Goal: Information Seeking & Learning: Obtain resource

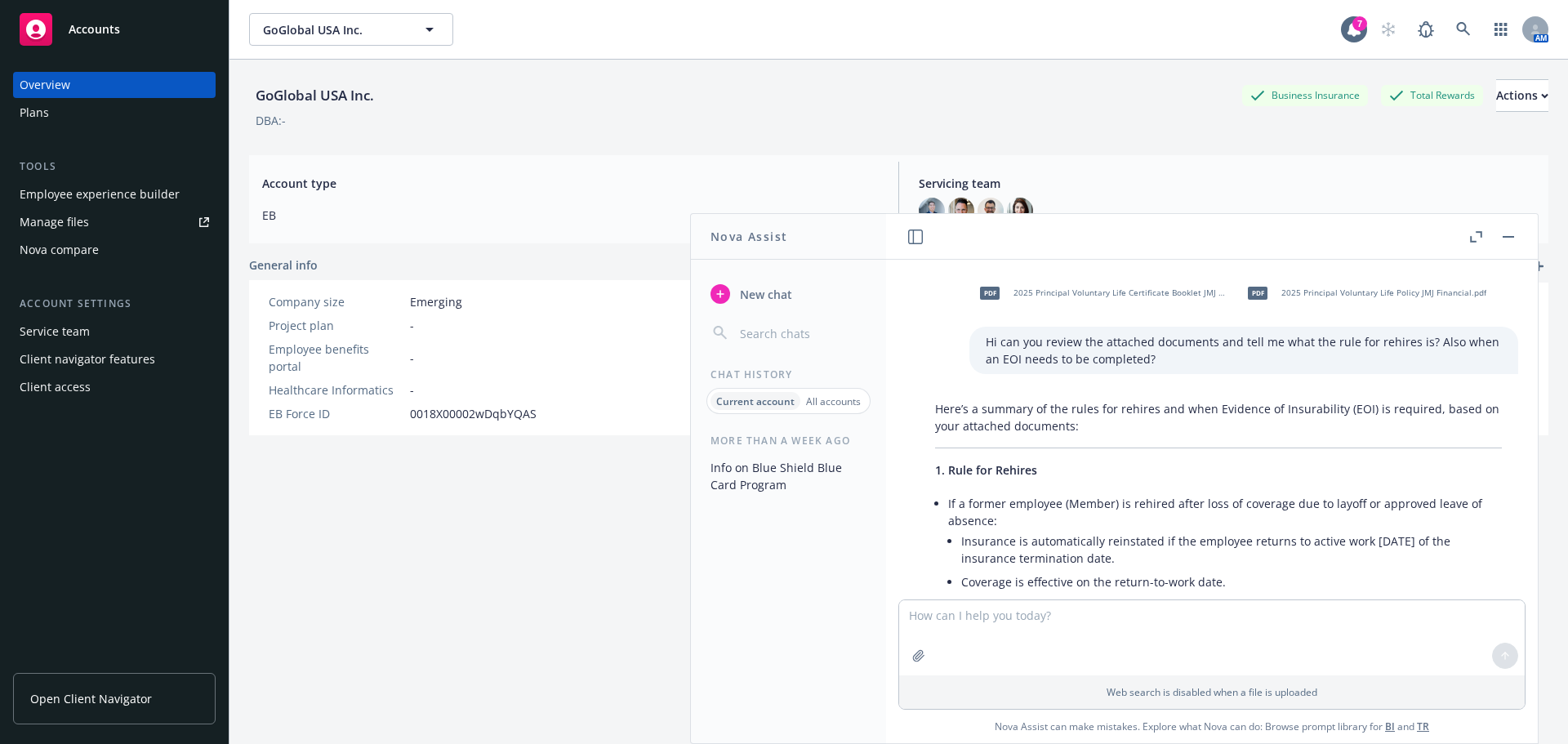
scroll to position [666, 0]
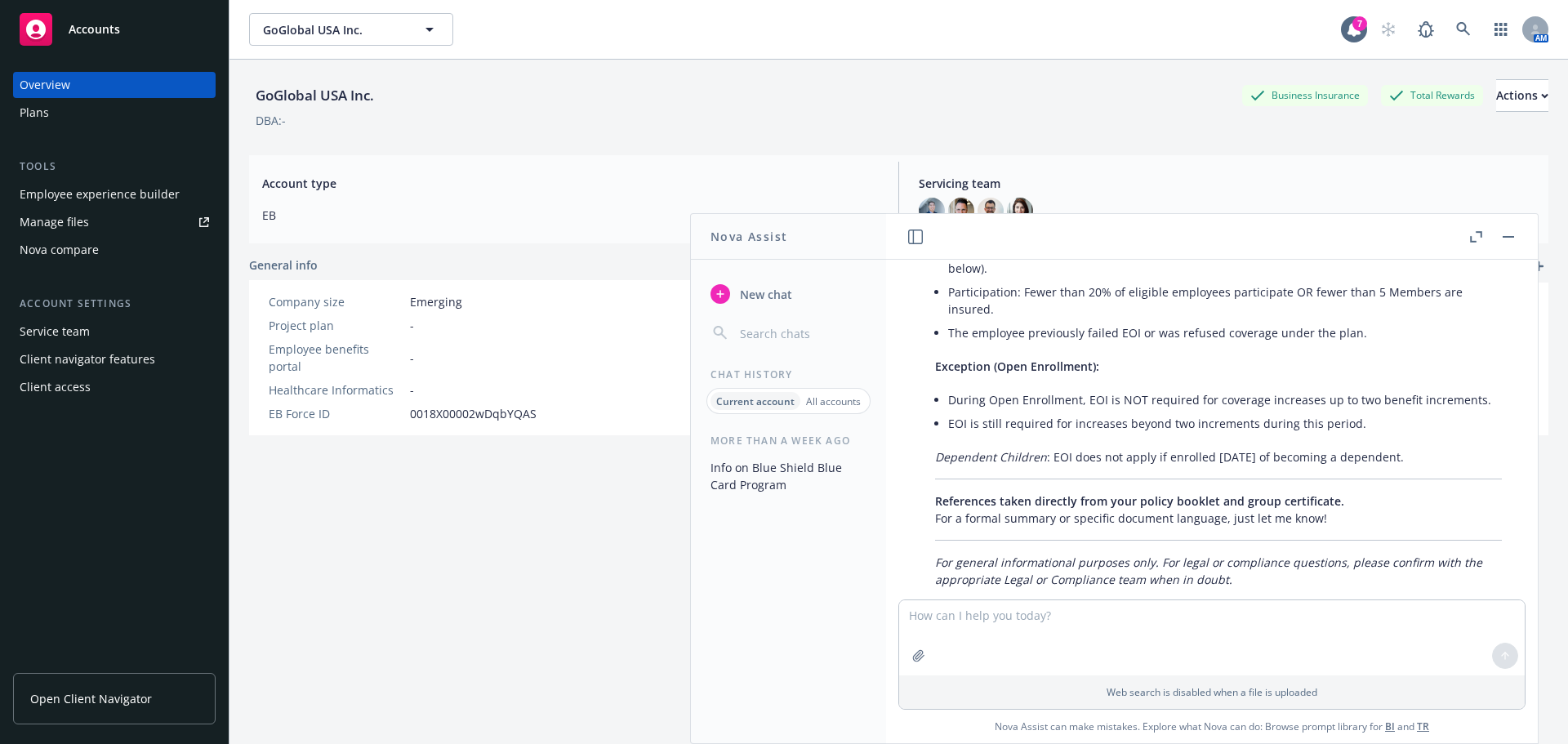
click at [70, 390] on div "Client access" at bounding box center [54, 387] width 71 height 26
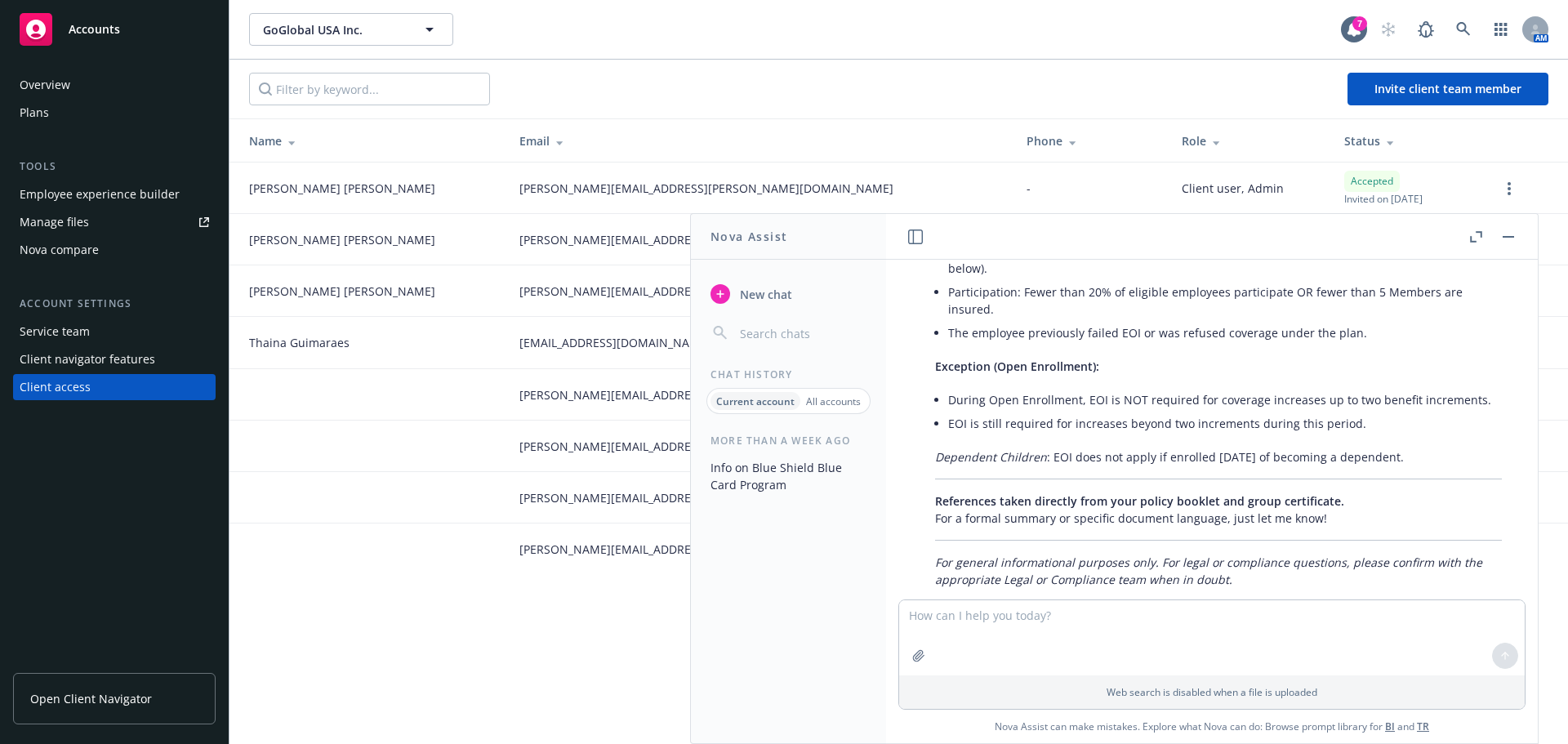
click at [1480, 232] on icon "button" at bounding box center [1479, 234] width 6 height 6
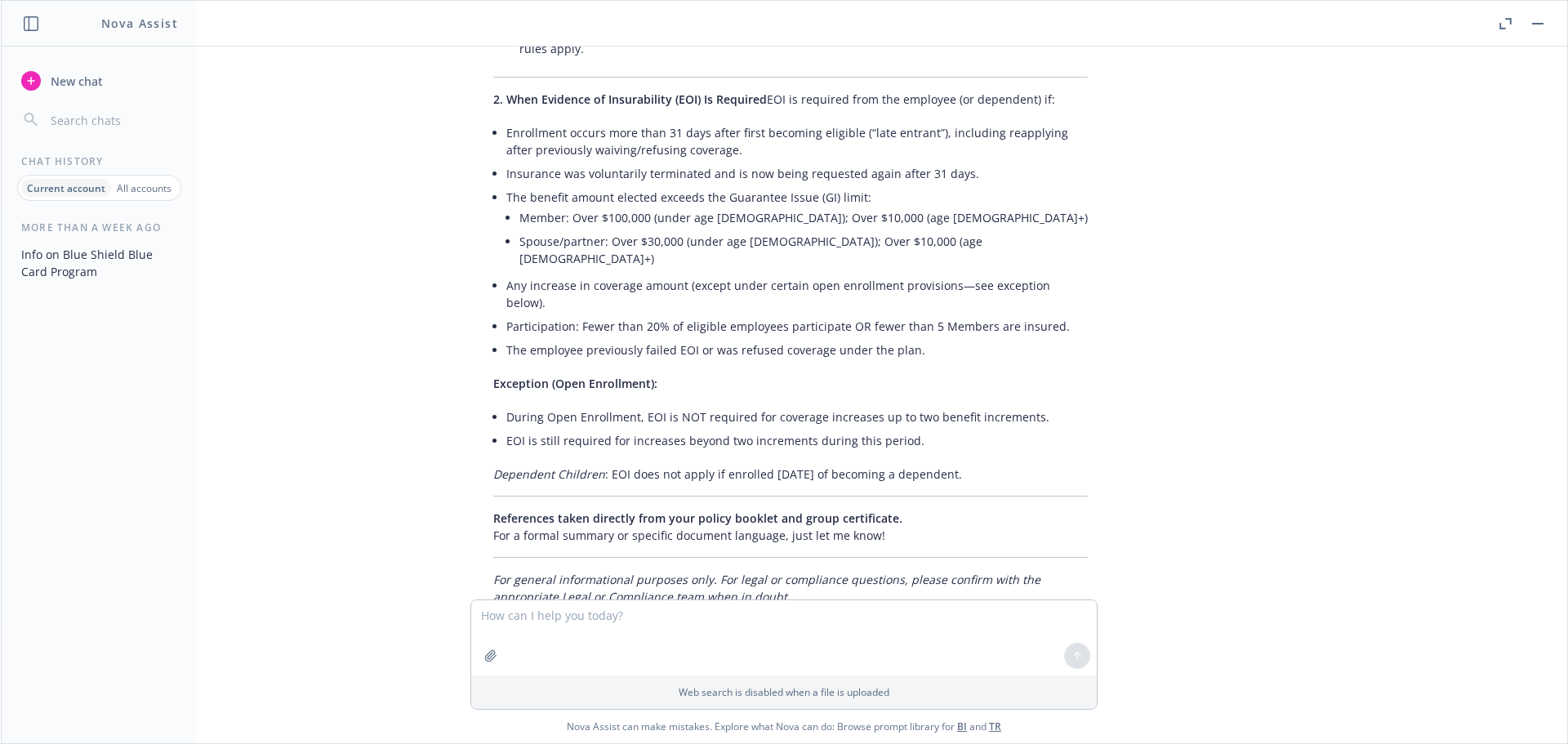
click at [1506, 23] on icon "button" at bounding box center [1505, 23] width 13 height 12
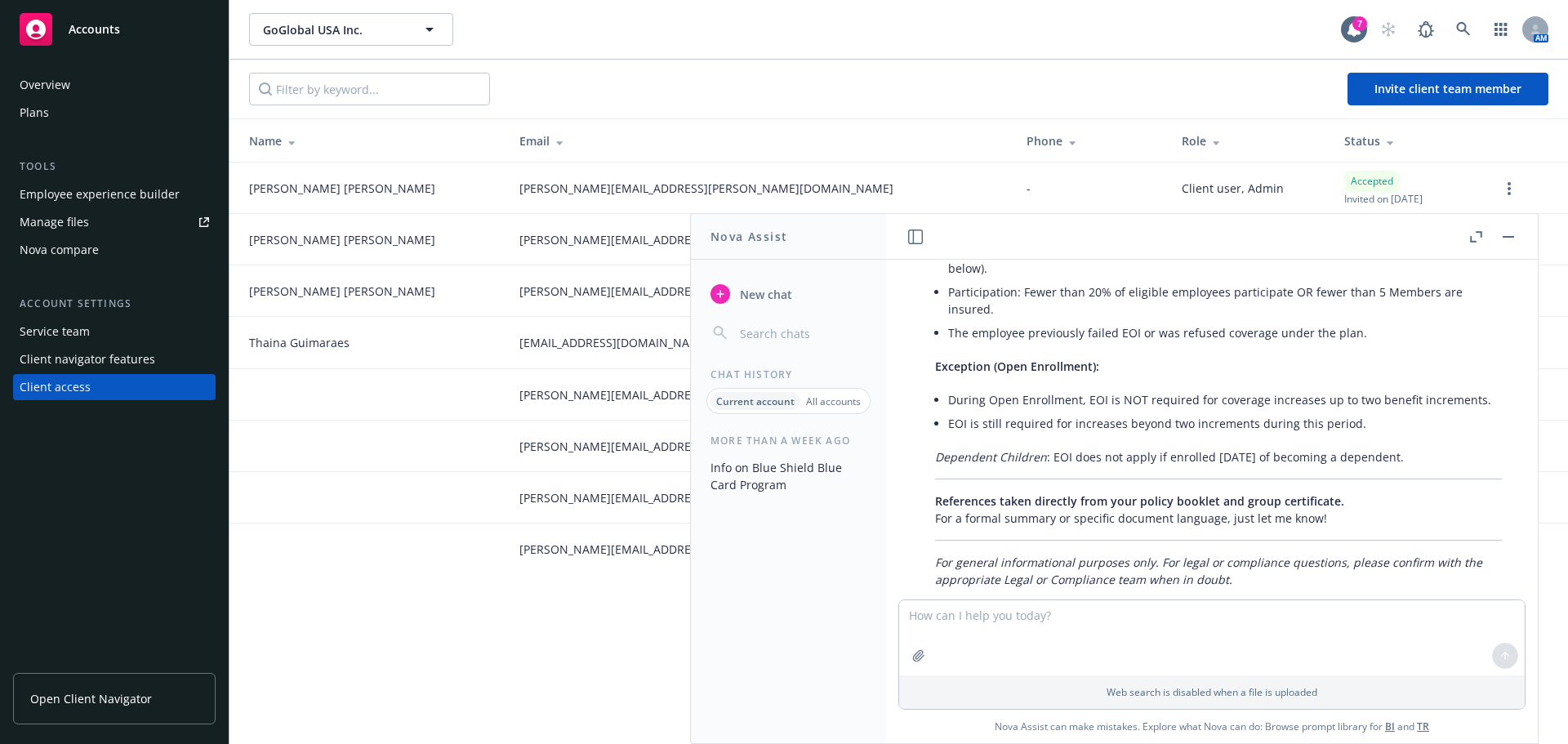
click at [1504, 237] on rect "button" at bounding box center [1509, 237] width 12 height 2
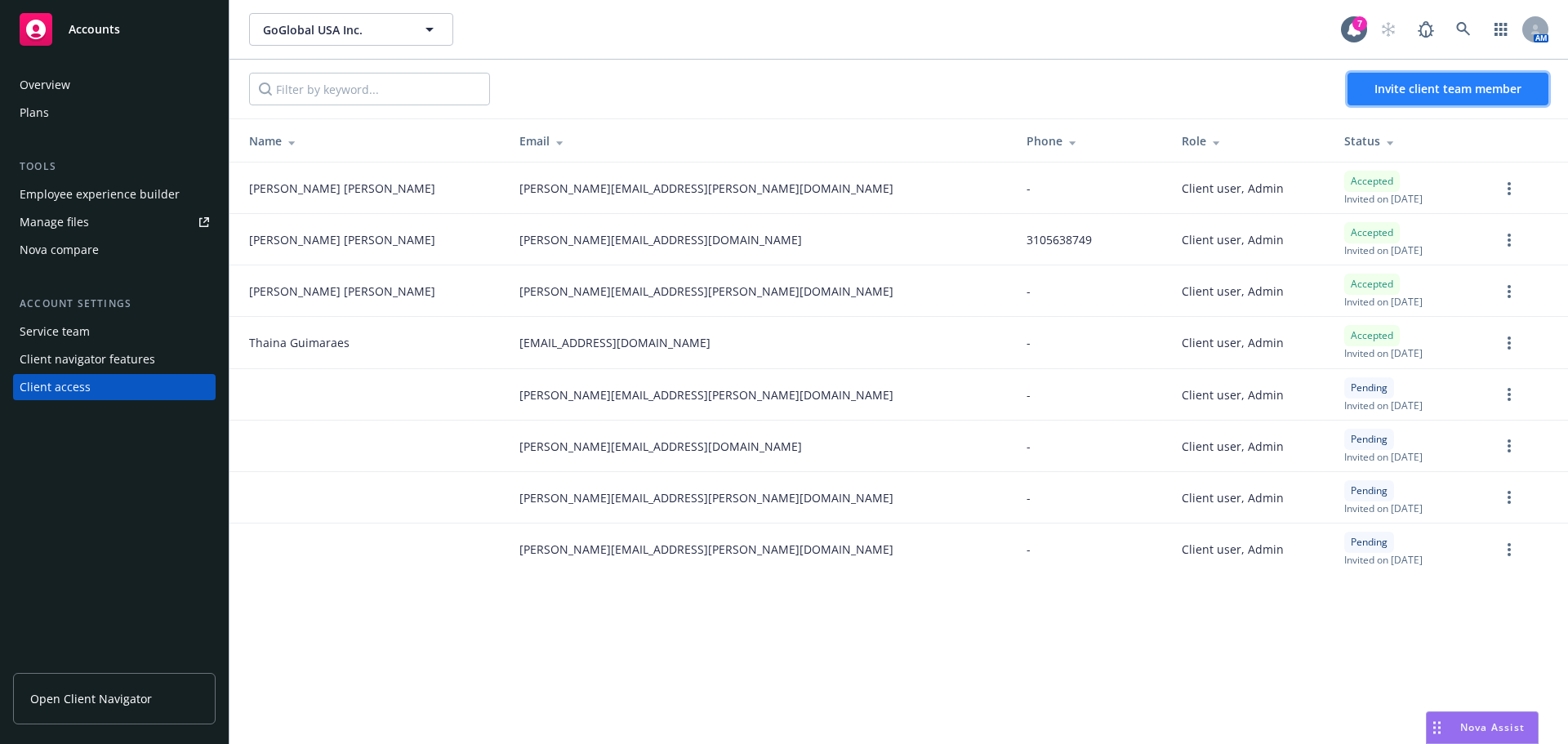
click at [1428, 85] on span "Invite client team member" at bounding box center [1448, 89] width 147 height 16
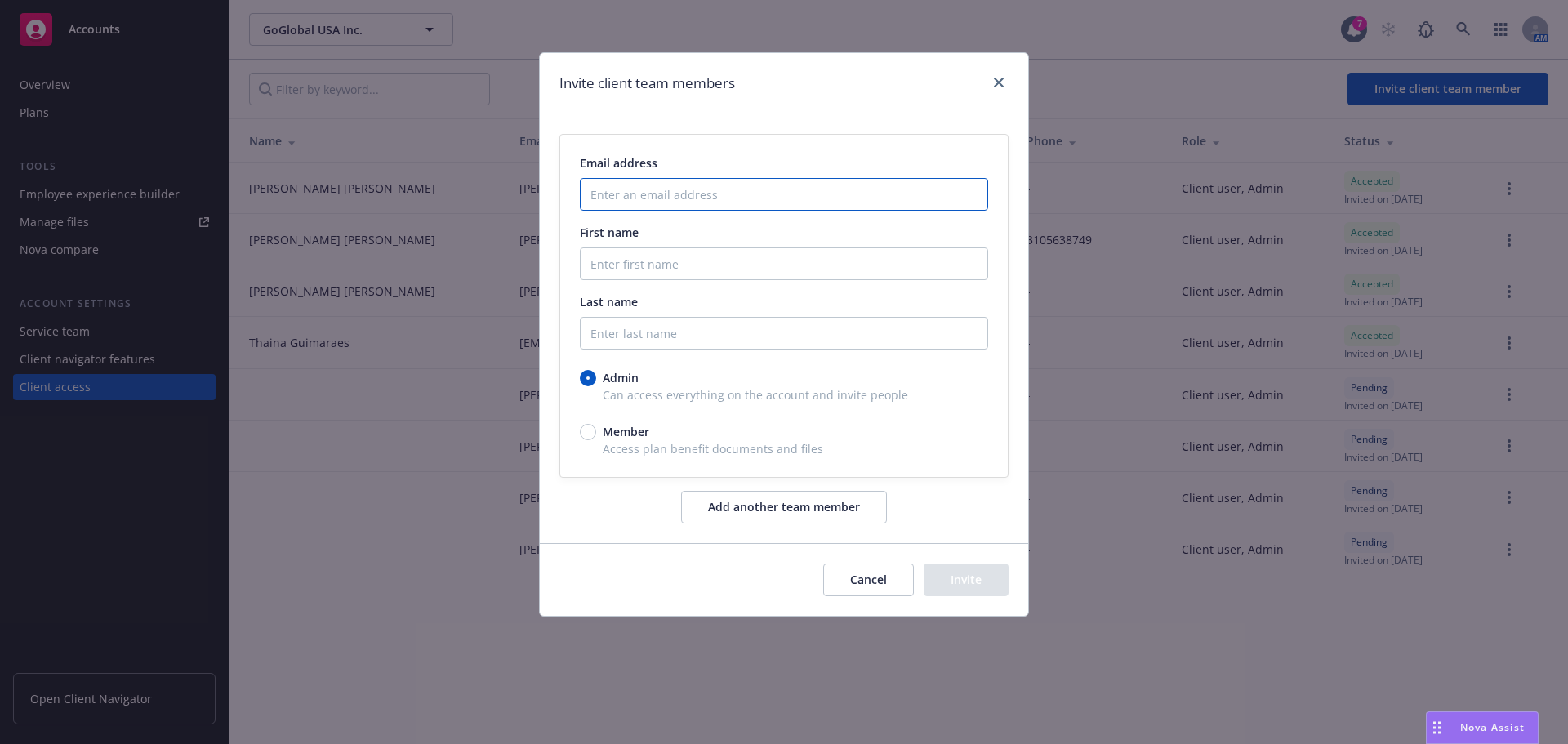
click at [722, 195] on input "Enter an email address" at bounding box center [784, 194] width 409 height 33
click at [685, 196] on input "Enter an email address" at bounding box center [784, 194] width 409 height 33
paste input "aida cuevas (us) <aida.cuevas@goglobal.com>"
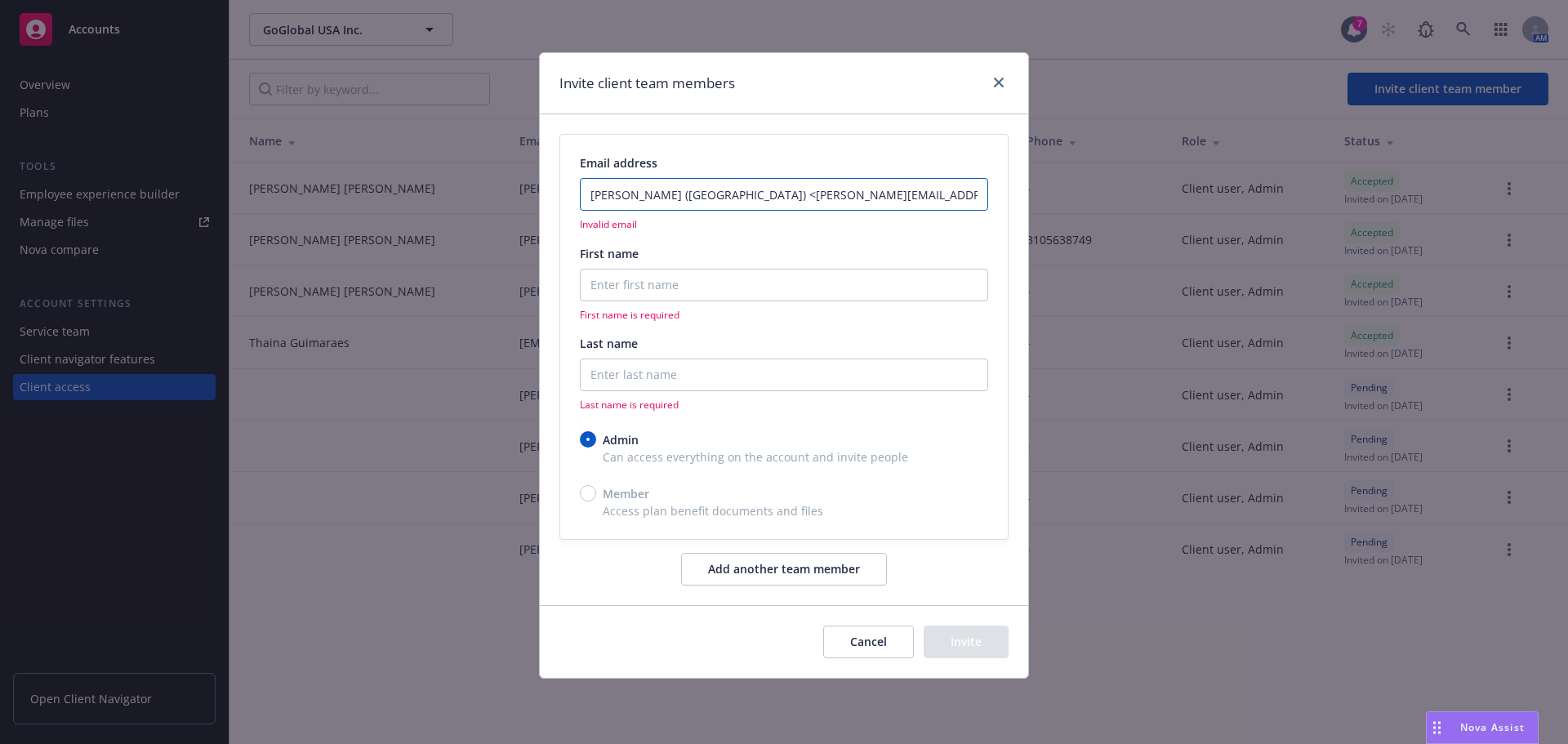
drag, startPoint x: 676, startPoint y: 191, endPoint x: 654, endPoint y: 187, distance: 22.4
click at [654, 187] on input "aida cuevas (us) <aida.cuevas@goglobal.com>" at bounding box center [784, 194] width 409 height 33
click at [664, 191] on input "aida cuevas <aida.cuevas@goglobal.com>" at bounding box center [784, 194] width 409 height 33
click at [817, 191] on input "aida cuevas aida.cuevas@goglobal.com>" at bounding box center [784, 194] width 409 height 33
click at [640, 196] on input "aida cuevas aida.cuevas@goglobal.com" at bounding box center [784, 194] width 409 height 33
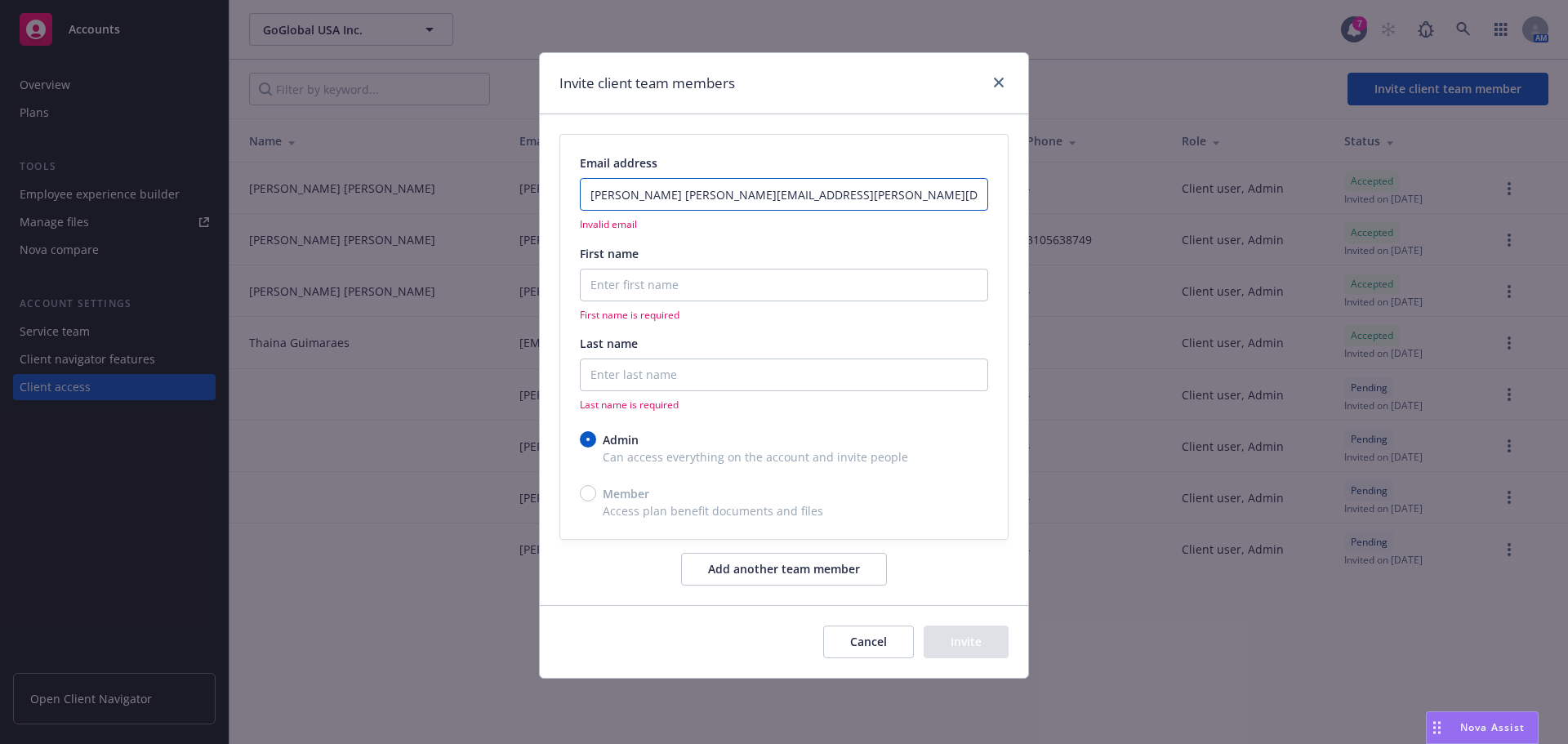
drag, startPoint x: 657, startPoint y: 197, endPoint x: 615, endPoint y: 192, distance: 42.3
click at [615, 192] on input "aida cuevas aida.cuevas@goglobal.com" at bounding box center [784, 194] width 409 height 33
type input "aida aida.cuevas@goglobal.com"
click at [593, 381] on input "Last name" at bounding box center [784, 375] width 409 height 33
paste input "cuevas"
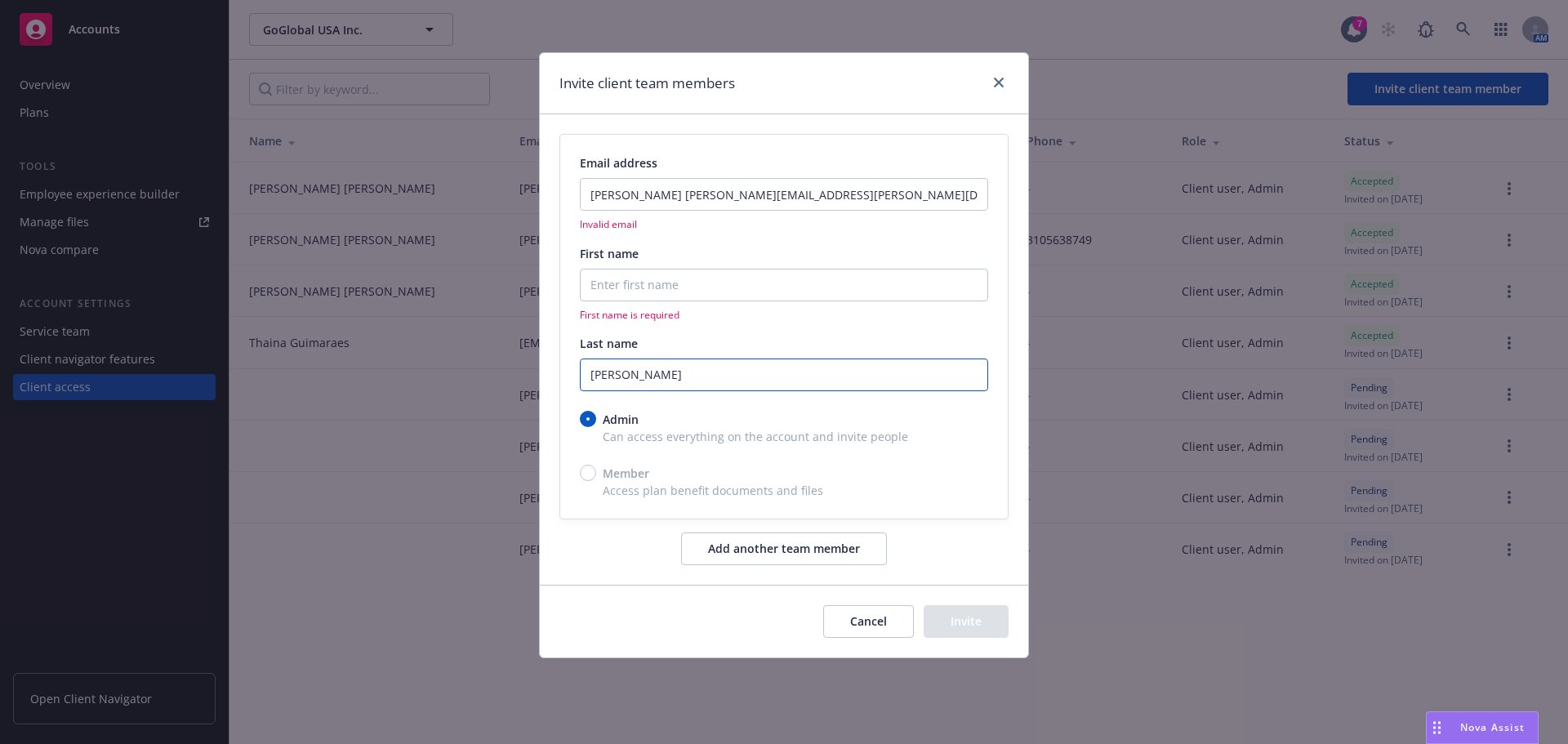
type input "cuevas"
drag, startPoint x: 616, startPoint y: 191, endPoint x: 571, endPoint y: 190, distance: 45.0
click at [571, 190] on div "Email address aida aida.cuevas@goglobal.com Invalid email First name First name…" at bounding box center [783, 326] width 447 height 383
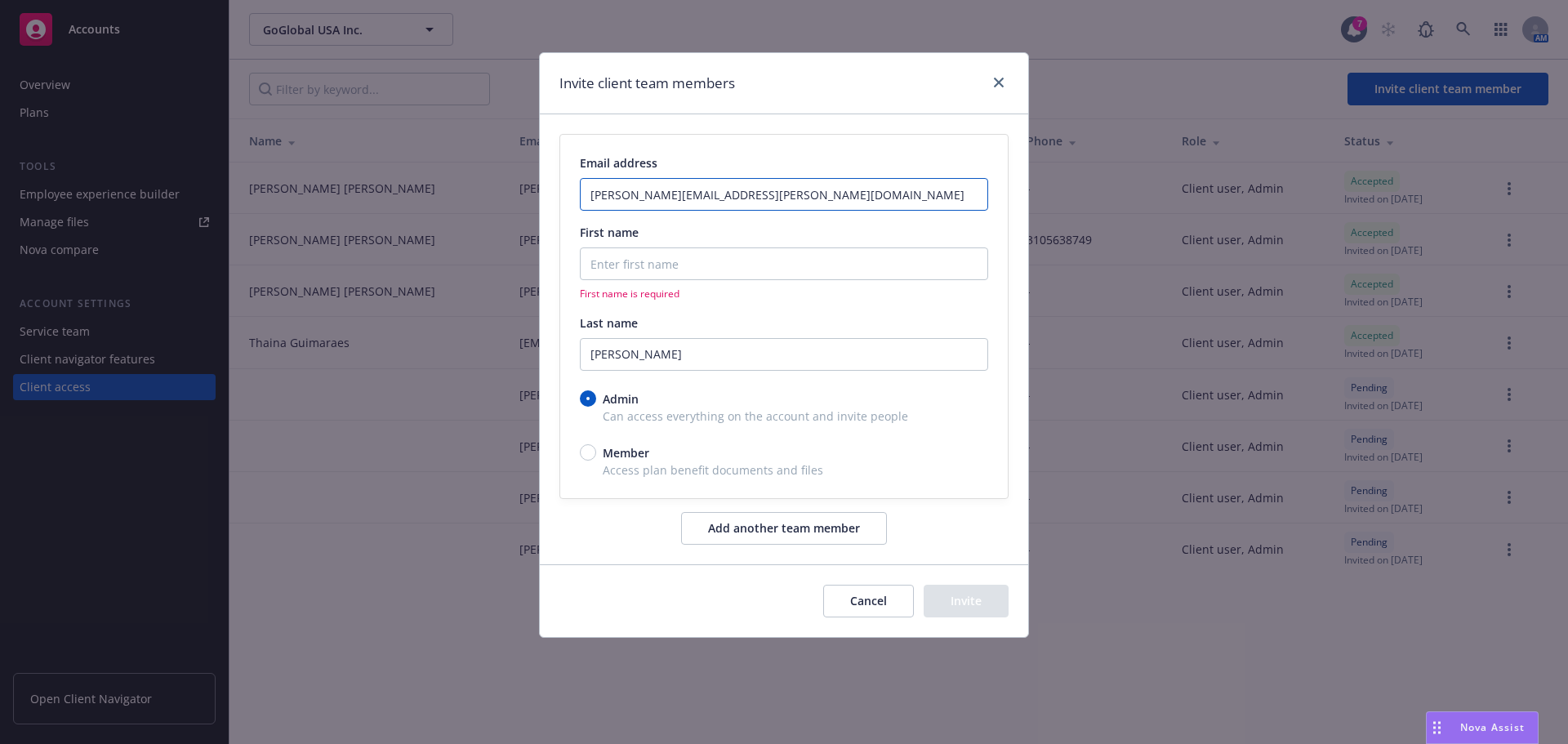
type input "aida.cuevas@goglobal.com"
click at [613, 291] on span "First name is required" at bounding box center [784, 293] width 409 height 14
click at [601, 263] on input "First name" at bounding box center [784, 263] width 409 height 33
paste input "aida"
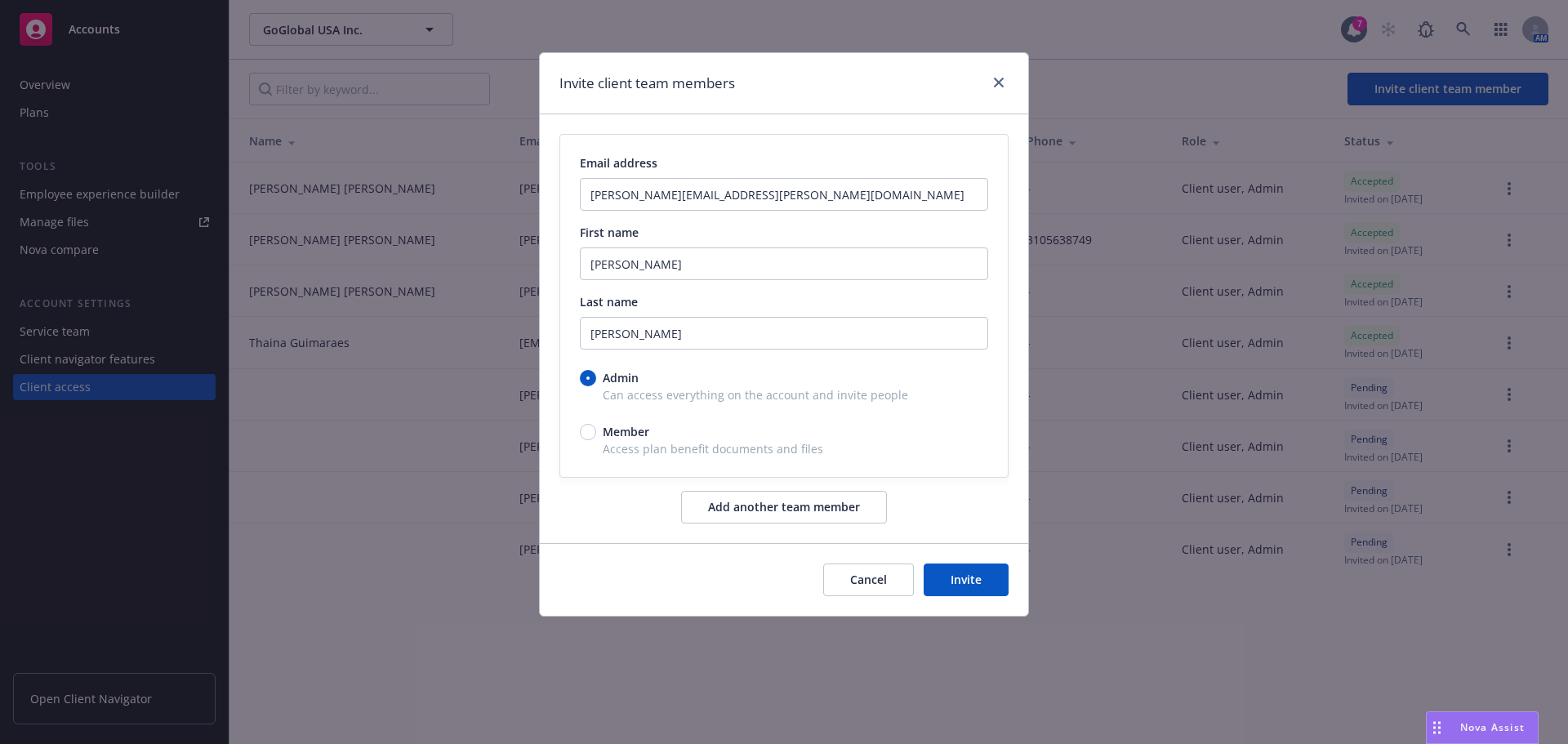
click at [600, 520] on div "Email address aida.cuevas@goglobal.com First name aida Last name cuevas Admin C…" at bounding box center [784, 329] width 488 height 429
click at [591, 261] on input "aida" at bounding box center [784, 263] width 409 height 33
click at [592, 261] on input "aida" at bounding box center [784, 263] width 409 height 33
click at [594, 263] on input "aida" at bounding box center [784, 263] width 409 height 33
type input "Aida"
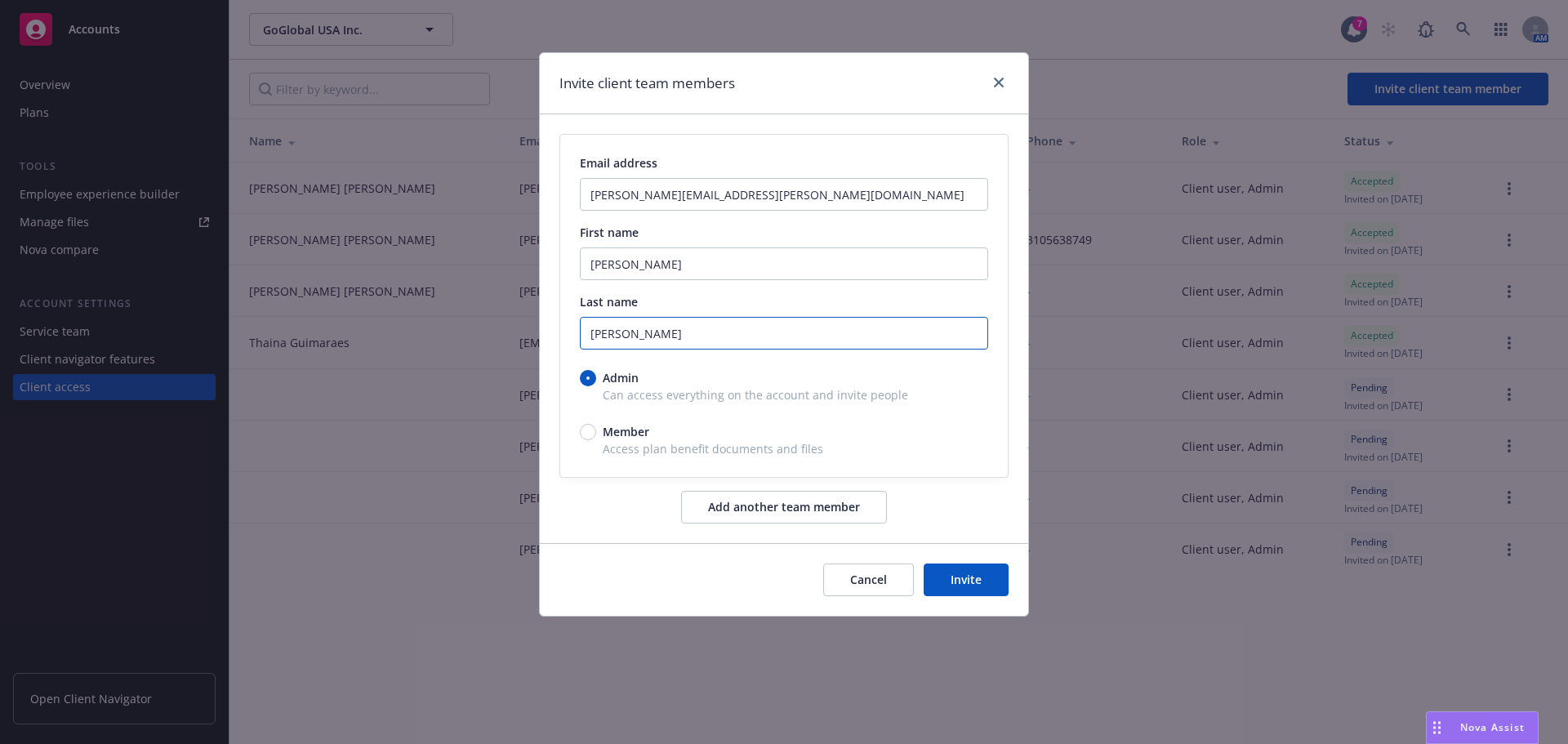
click at [599, 336] on input "cuevas" at bounding box center [784, 333] width 409 height 33
click at [596, 336] on input "cuevas" at bounding box center [784, 333] width 409 height 33
type input "Cuevas"
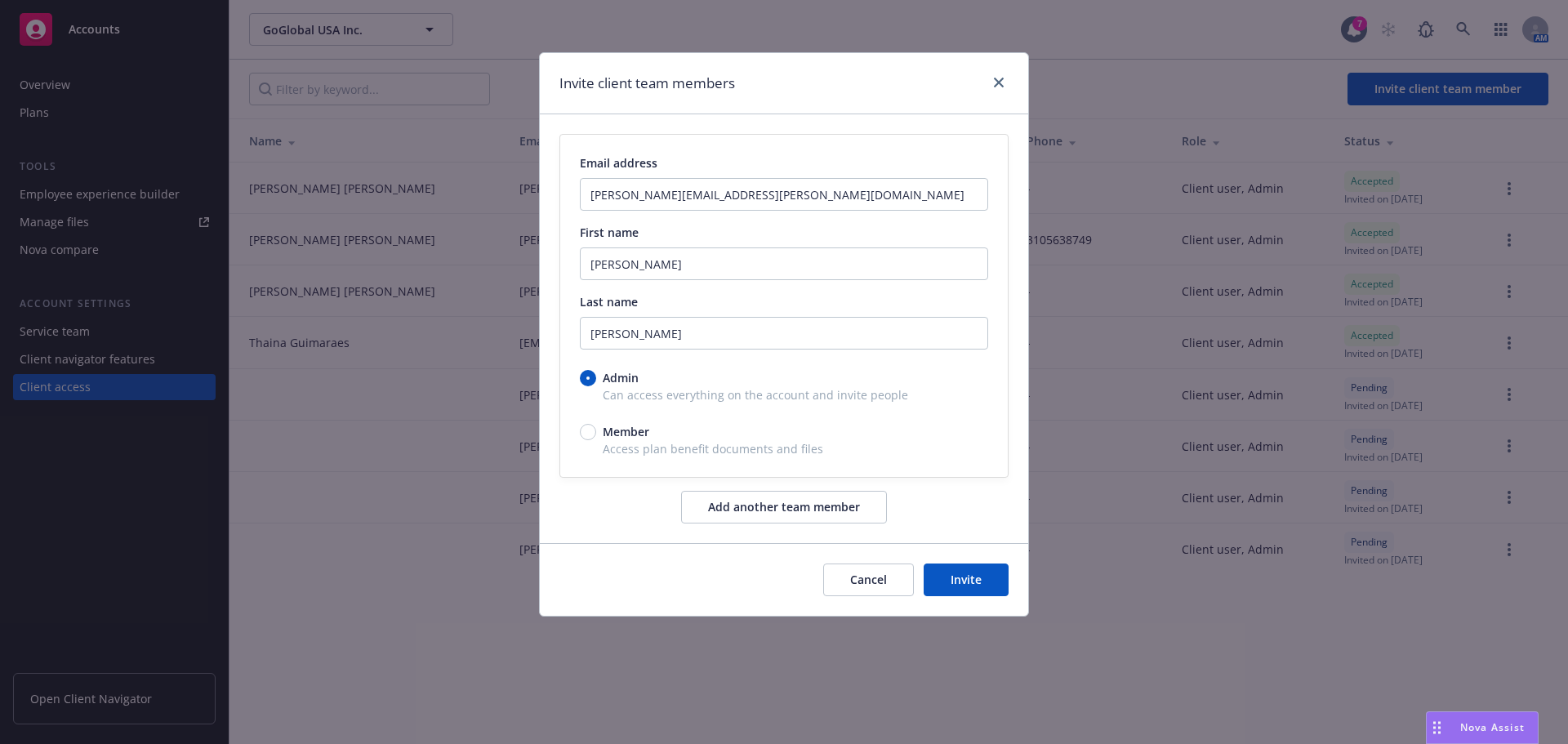
click at [761, 566] on div "Cancel Invite" at bounding box center [784, 579] width 488 height 73
click at [982, 586] on button "Invite" at bounding box center [966, 579] width 85 height 33
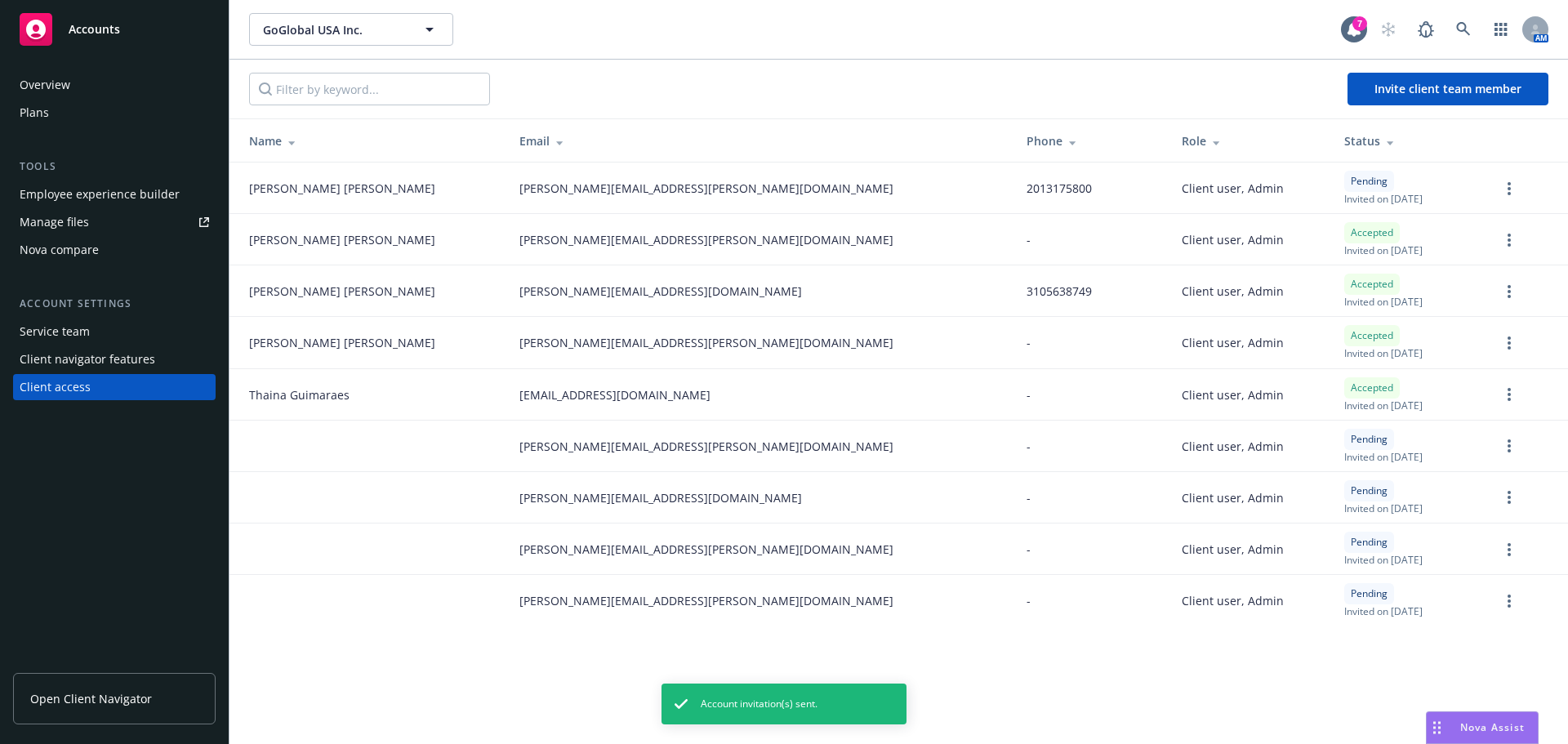
click at [38, 702] on span "Open Client Navigator" at bounding box center [91, 699] width 122 height 18
click at [1479, 721] on span "Nova Assist" at bounding box center [1492, 727] width 64 height 14
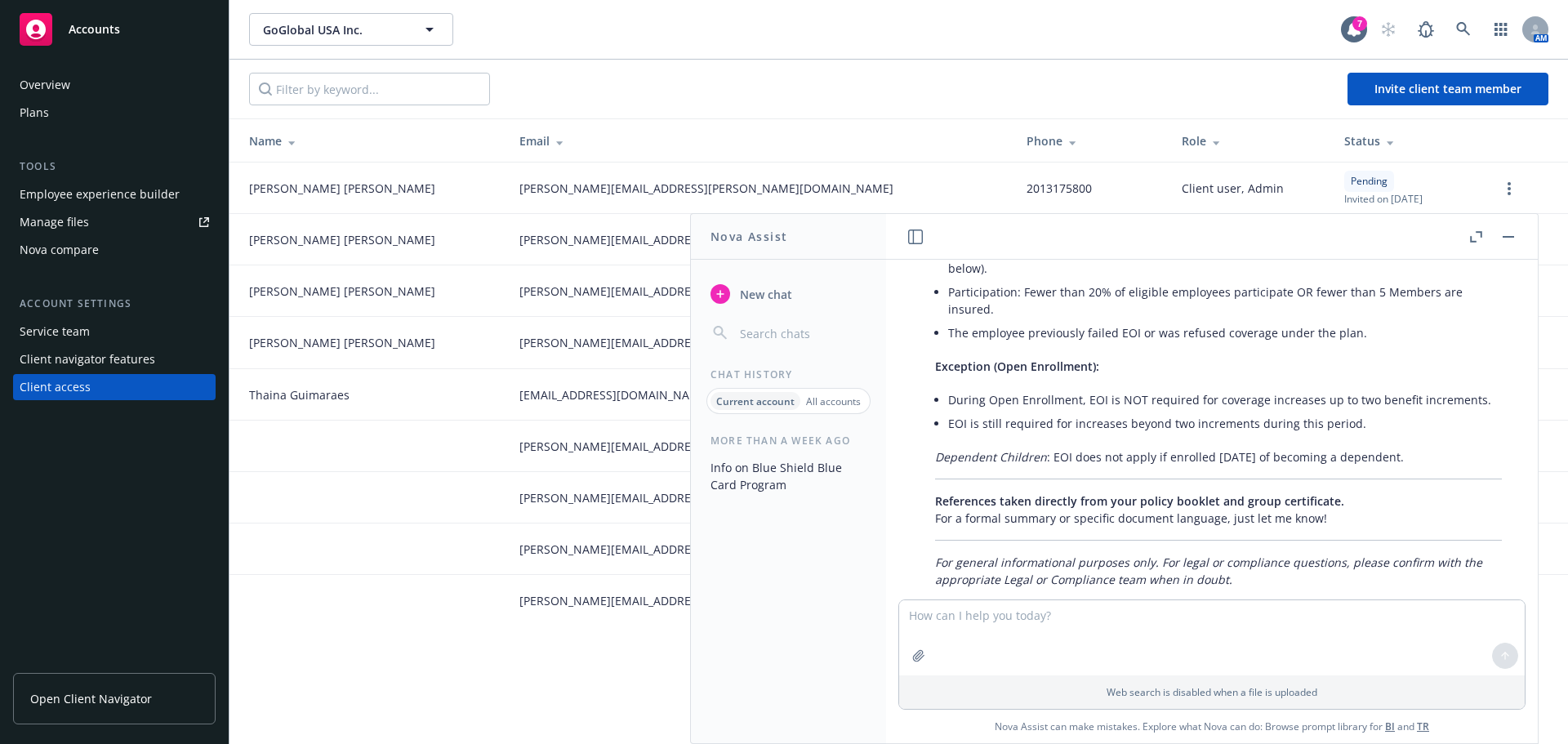
click at [738, 288] on span "New chat" at bounding box center [764, 294] width 55 height 18
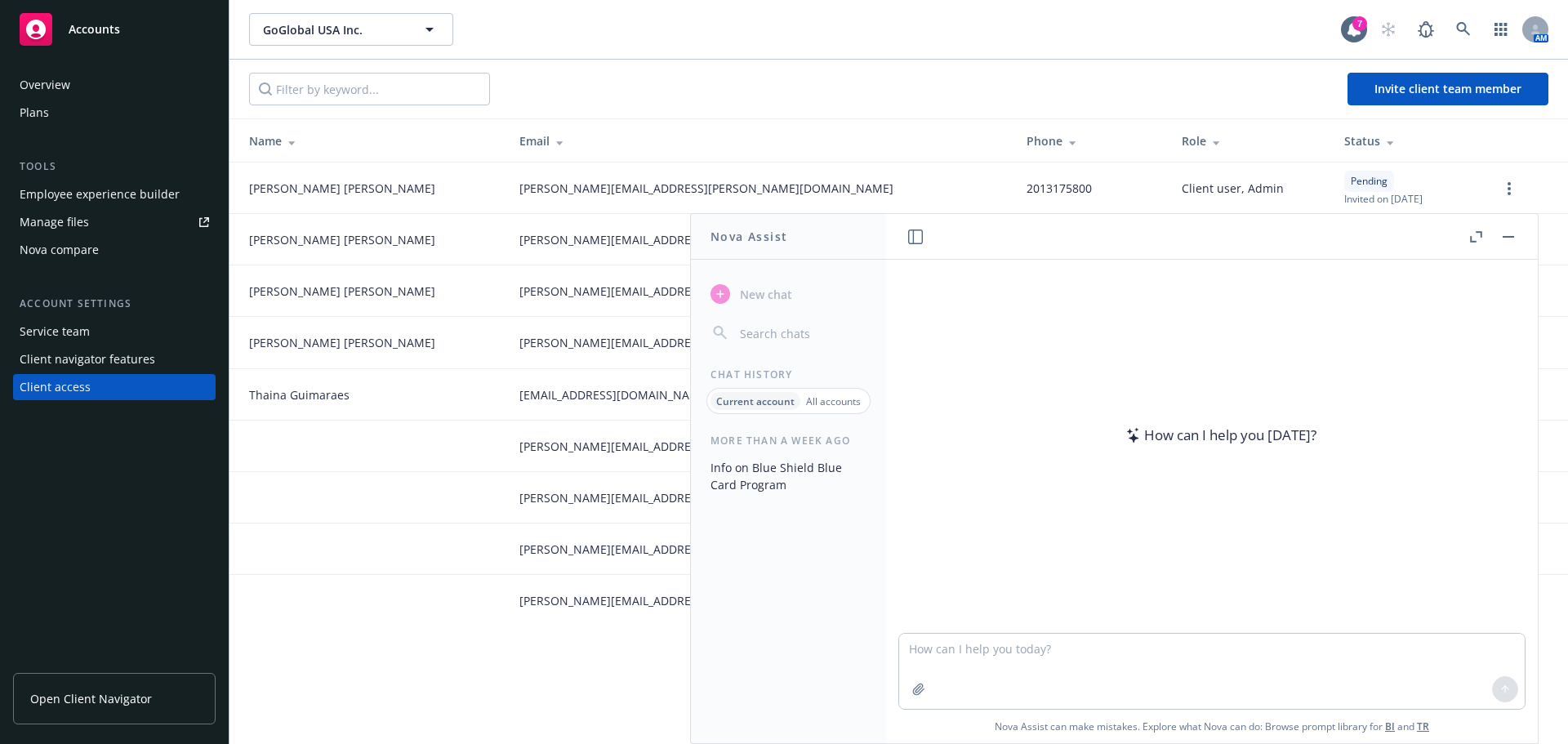
click at [985, 665] on textarea at bounding box center [1212, 671] width 625 height 75
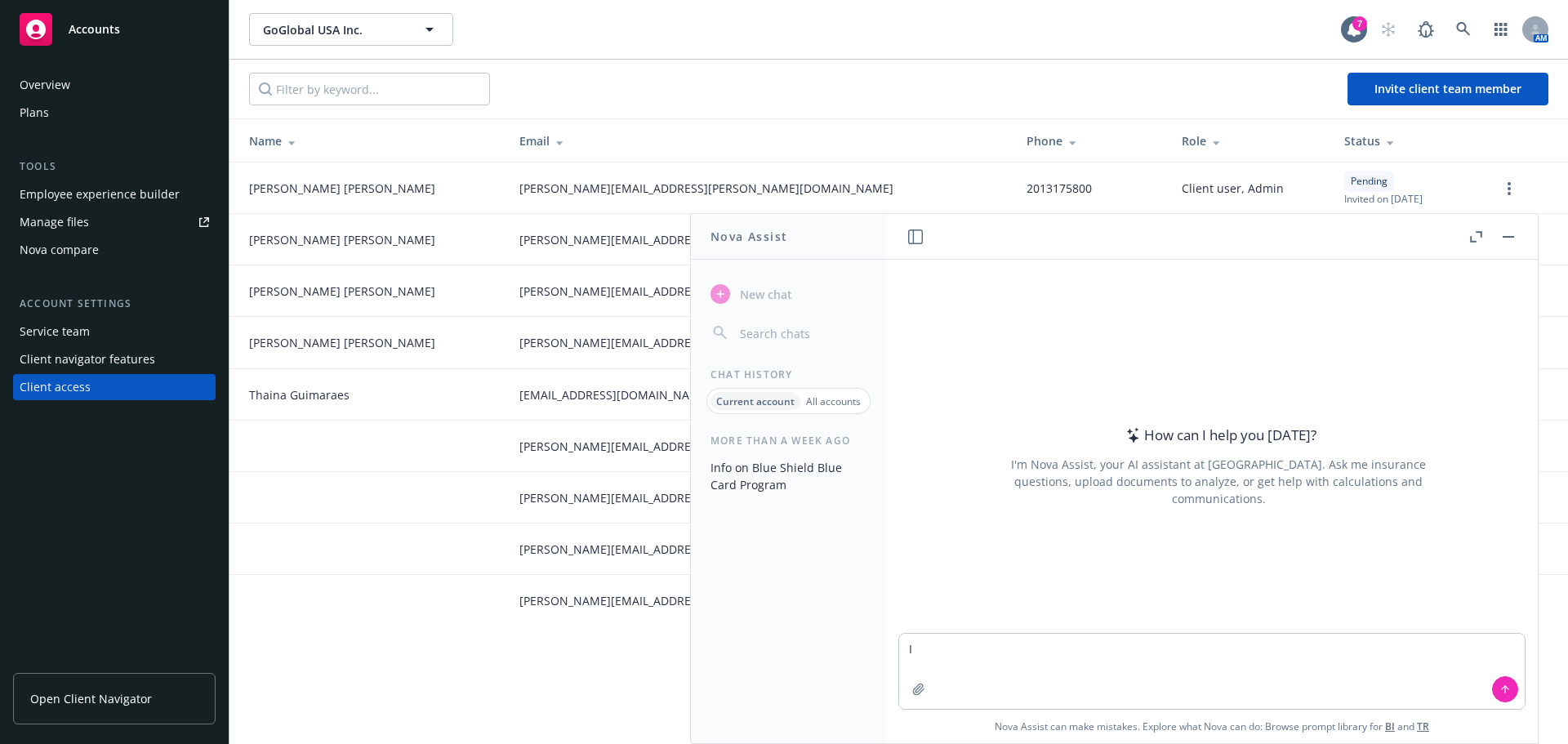
type textarea "I"
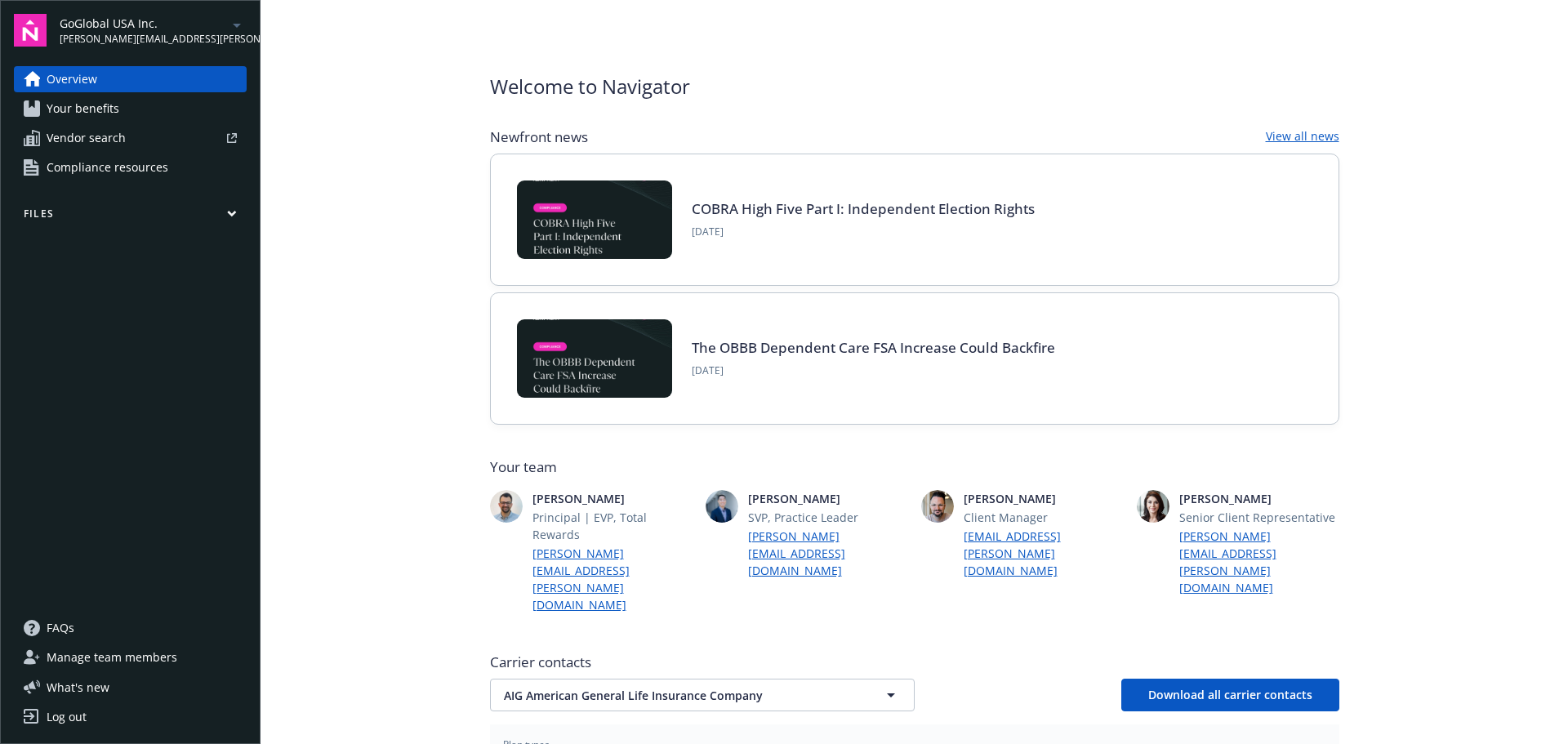
click at [91, 170] on span "Compliance resources" at bounding box center [108, 167] width 122 height 26
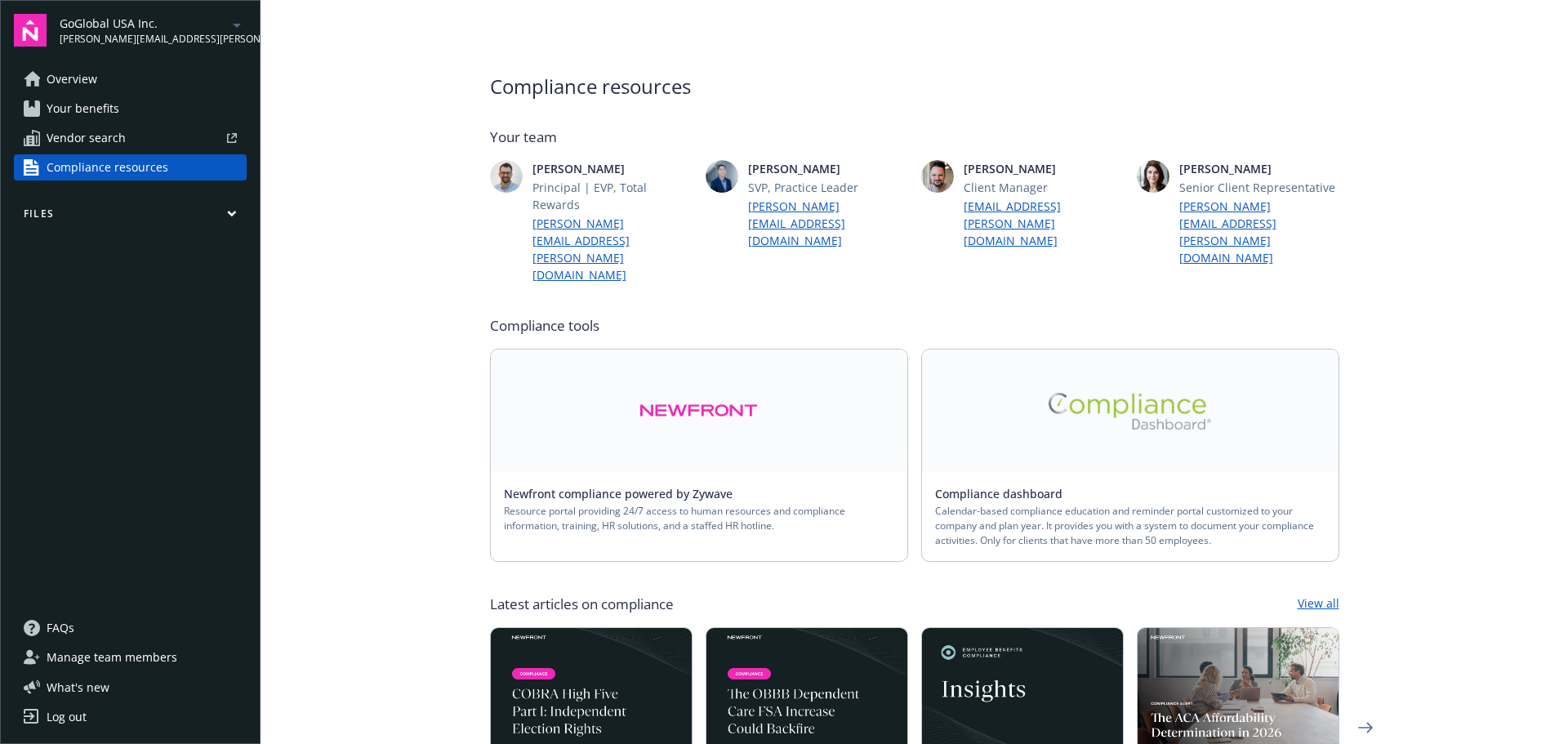
click at [654, 392] on img at bounding box center [699, 410] width 119 height 38
